Goal: Check status: Check status

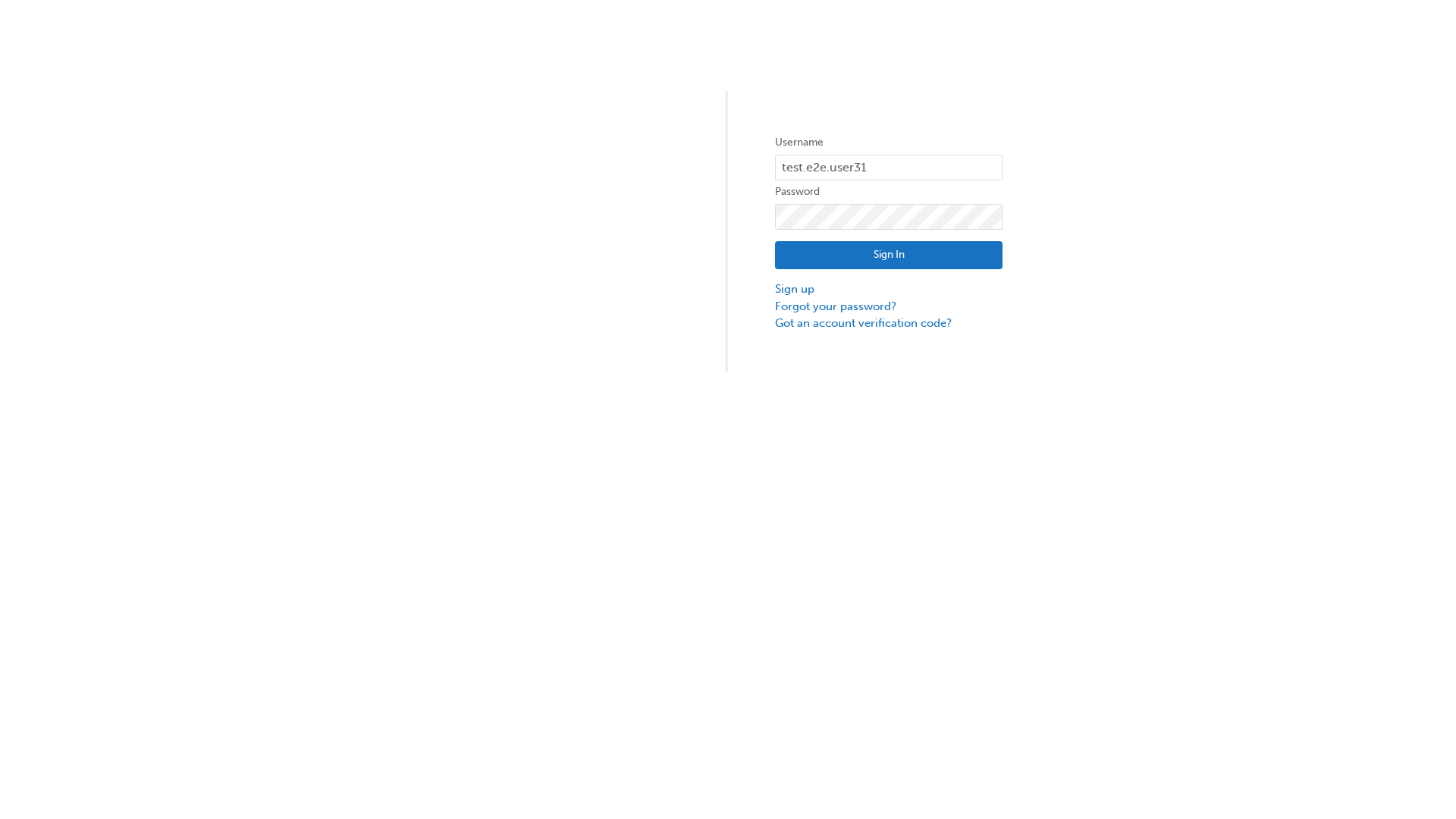
type input "test.e2e.user31"
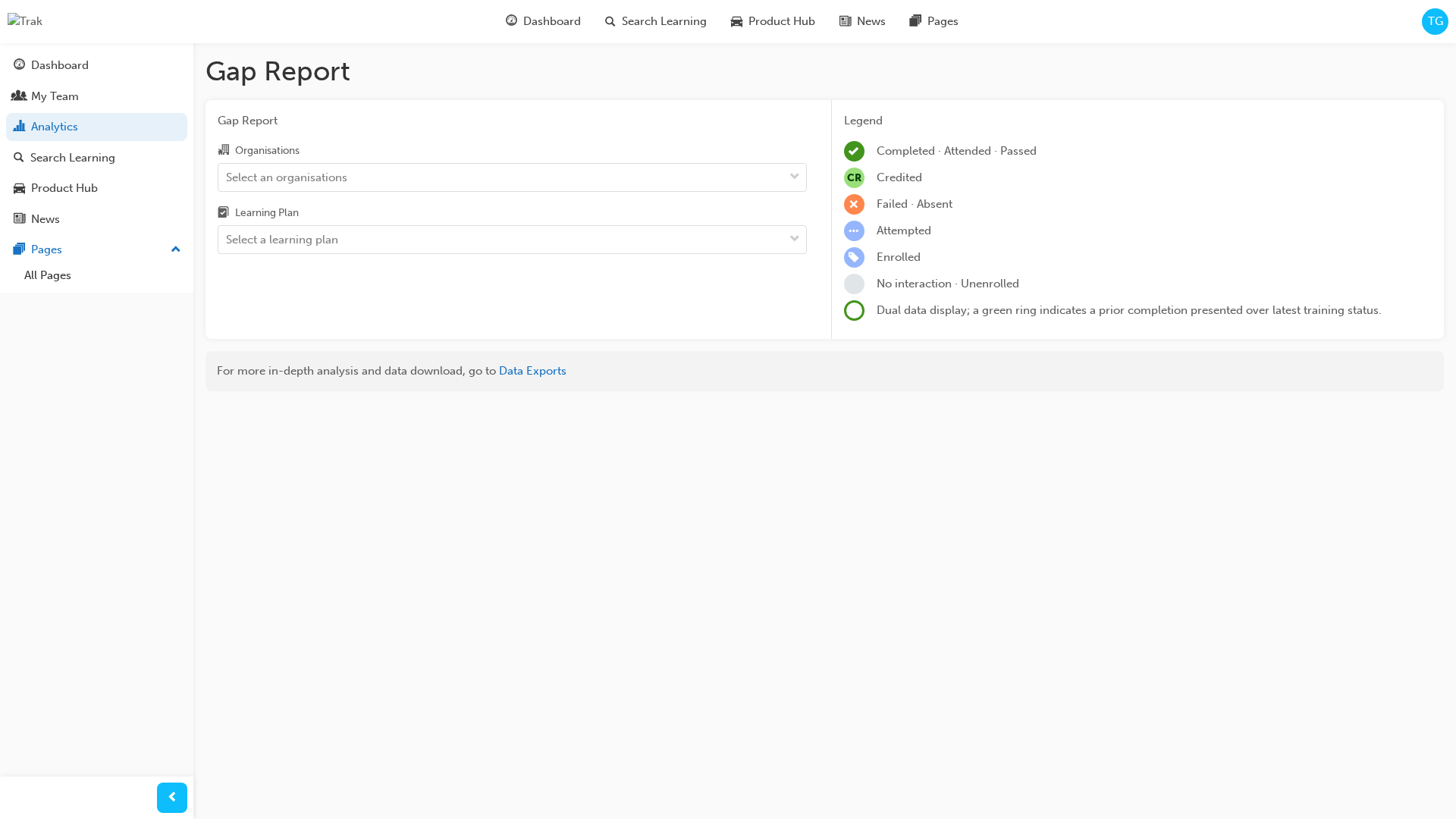
click at [228, 177] on input "Organisations Select an organisations" at bounding box center [227, 176] width 2 height 13
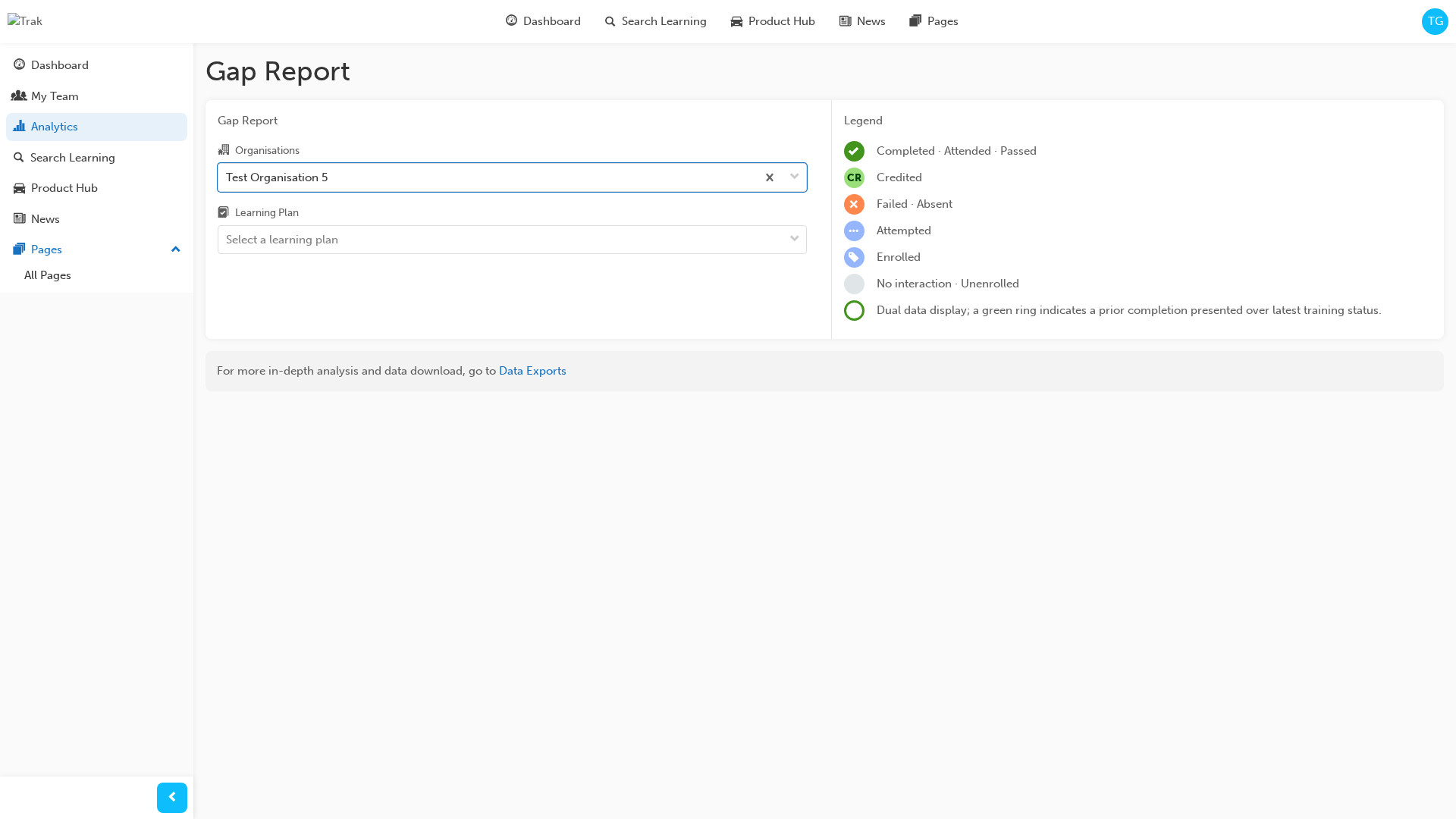
click at [228, 240] on input "Learning Plan Select a learning plan" at bounding box center [227, 239] width 2 height 13
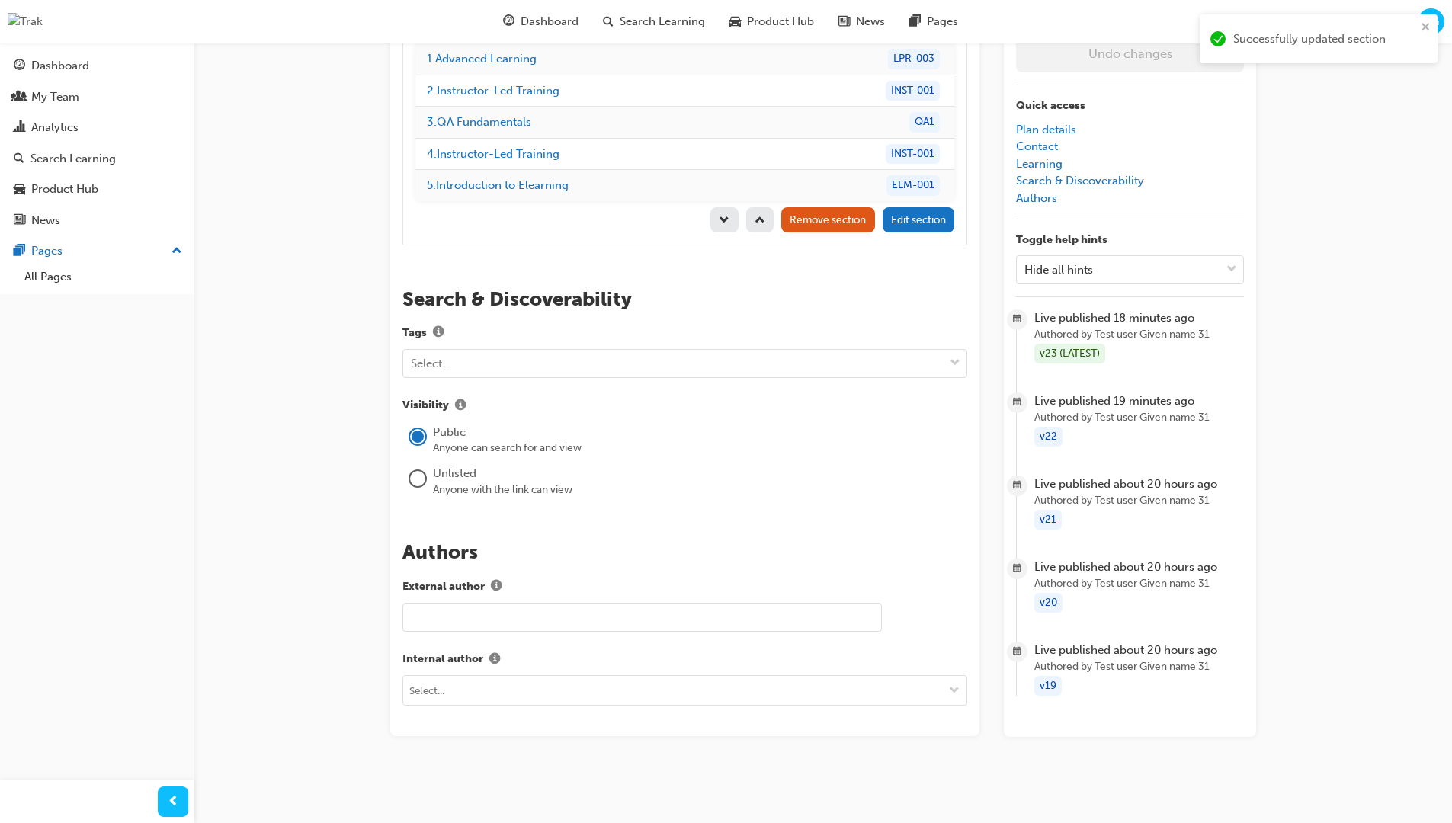
scroll to position [216, 0]
